Goal: Task Accomplishment & Management: Use online tool/utility

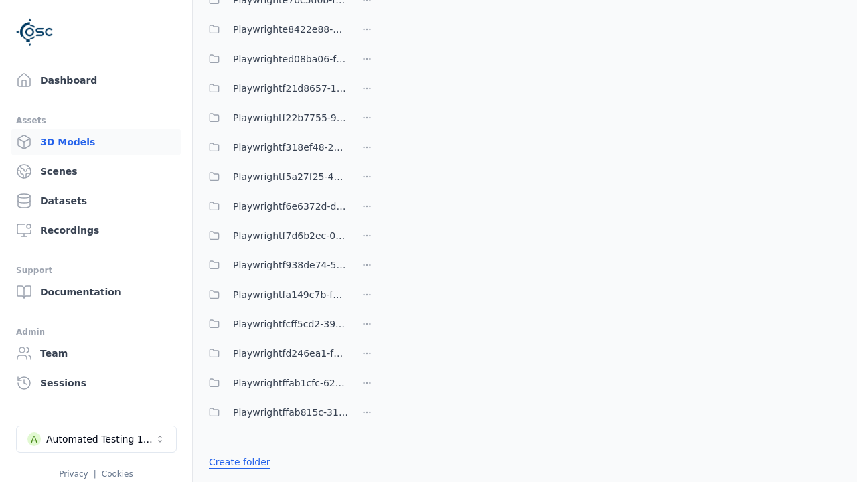
click at [235, 462] on link "Create folder" at bounding box center [240, 462] width 62 height 13
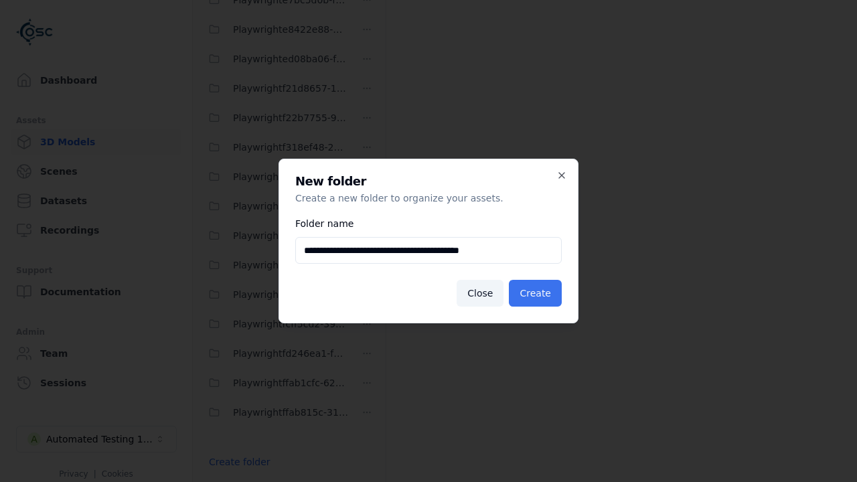
type input "**********"
click at [537, 293] on button "Create" at bounding box center [535, 293] width 53 height 27
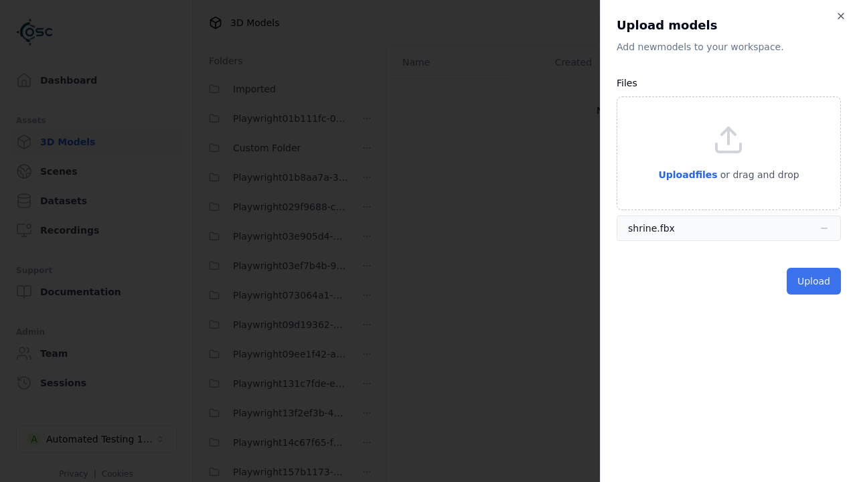
click at [816, 281] on button "Upload" at bounding box center [814, 281] width 54 height 27
